Goal: Find specific page/section: Find specific page/section

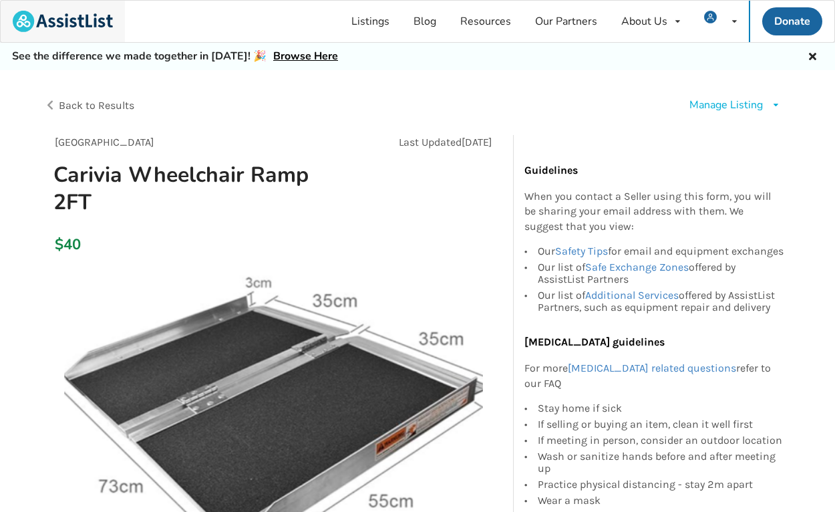
click at [106, 22] on img at bounding box center [63, 21] width 100 height 21
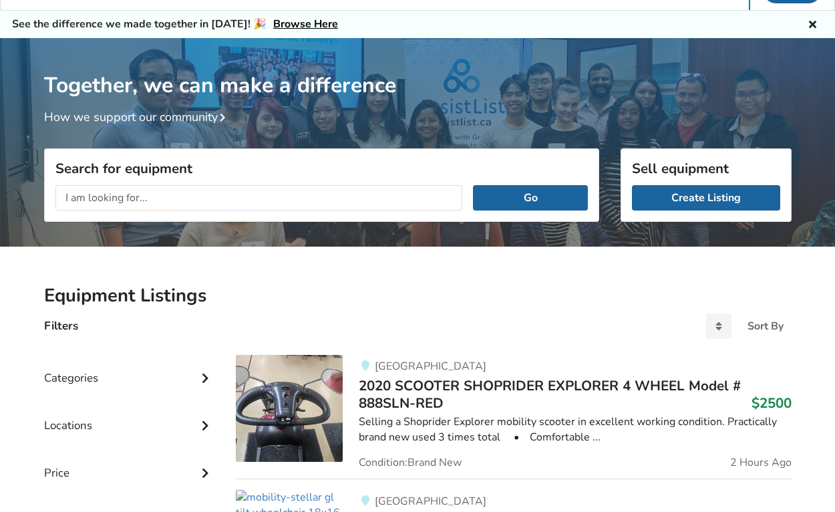
click at [168, 197] on input "text" at bounding box center [259, 197] width 408 height 25
type input "lift motor"
click at [531, 197] on button "Go" at bounding box center [530, 197] width 114 height 25
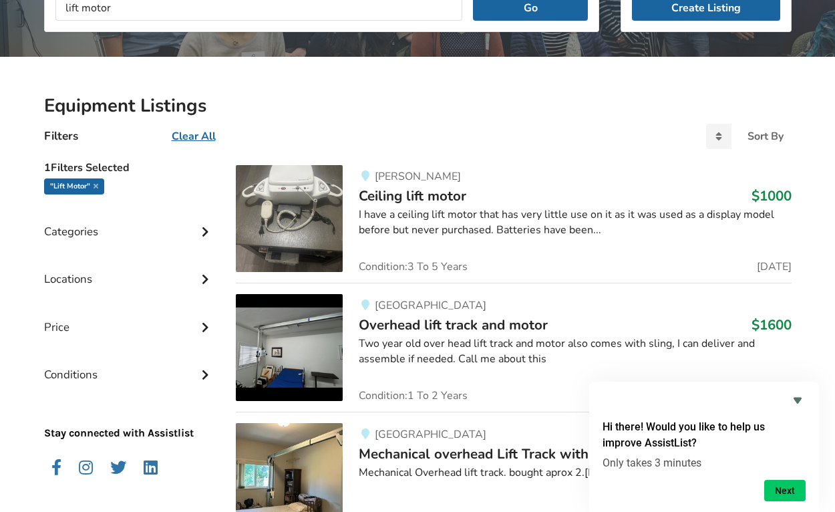
scroll to position [240, 0]
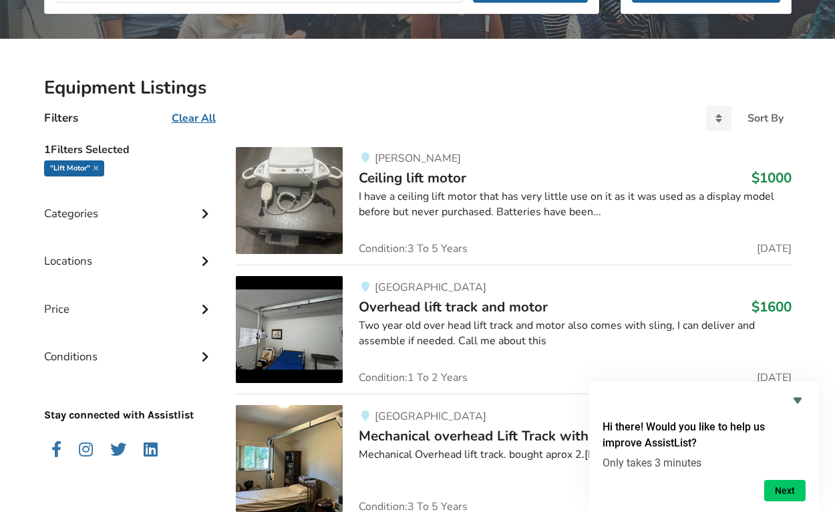
click at [442, 170] on span "Ceiling lift motor" at bounding box center [413, 177] width 108 height 19
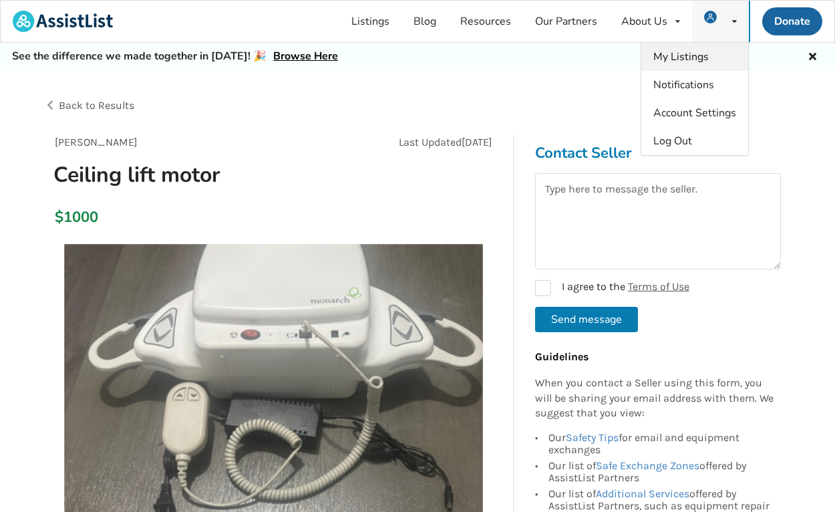
click at [697, 51] on span "My Listings" at bounding box center [681, 56] width 55 height 15
